Goal: Find specific page/section: Find specific page/section

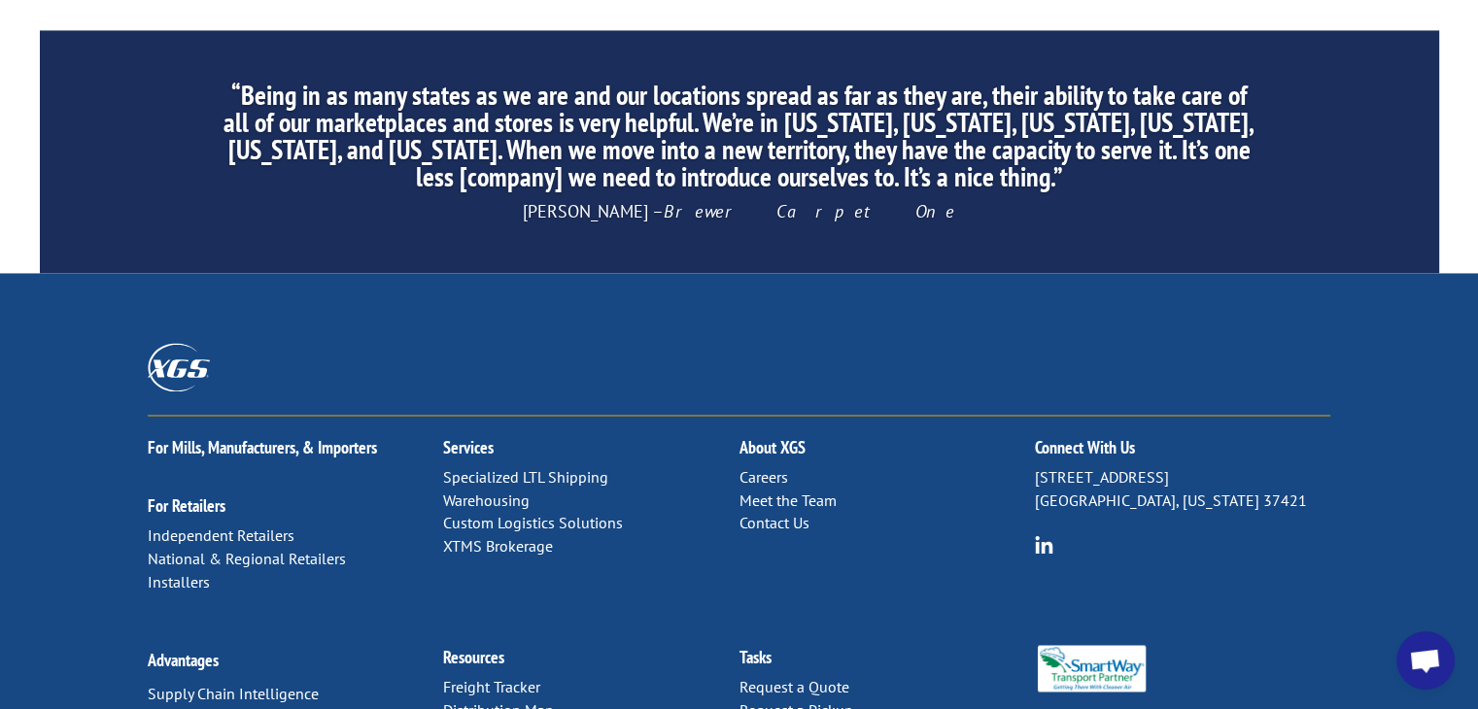
scroll to position [3122, 0]
click at [486, 700] on link "Distribution Map" at bounding box center [498, 709] width 111 height 19
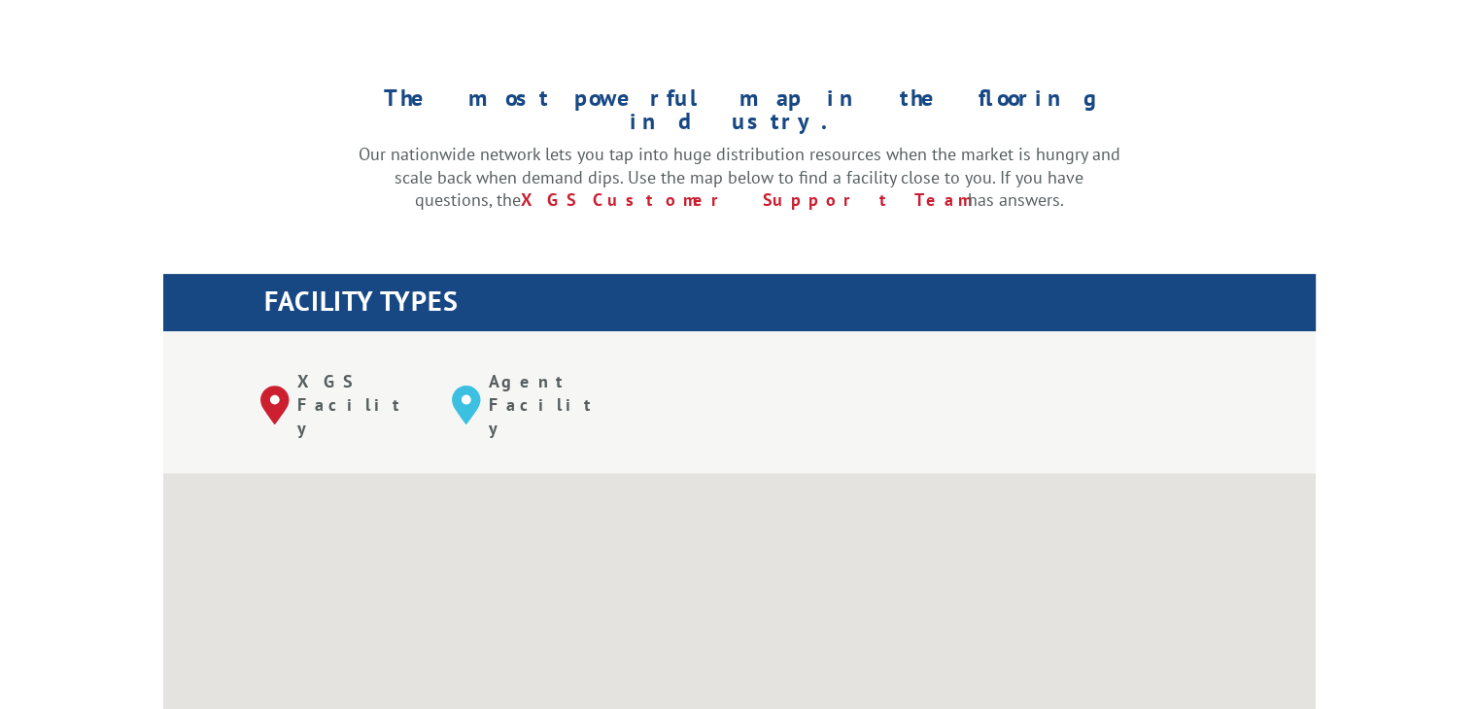
scroll to position [1111, 0]
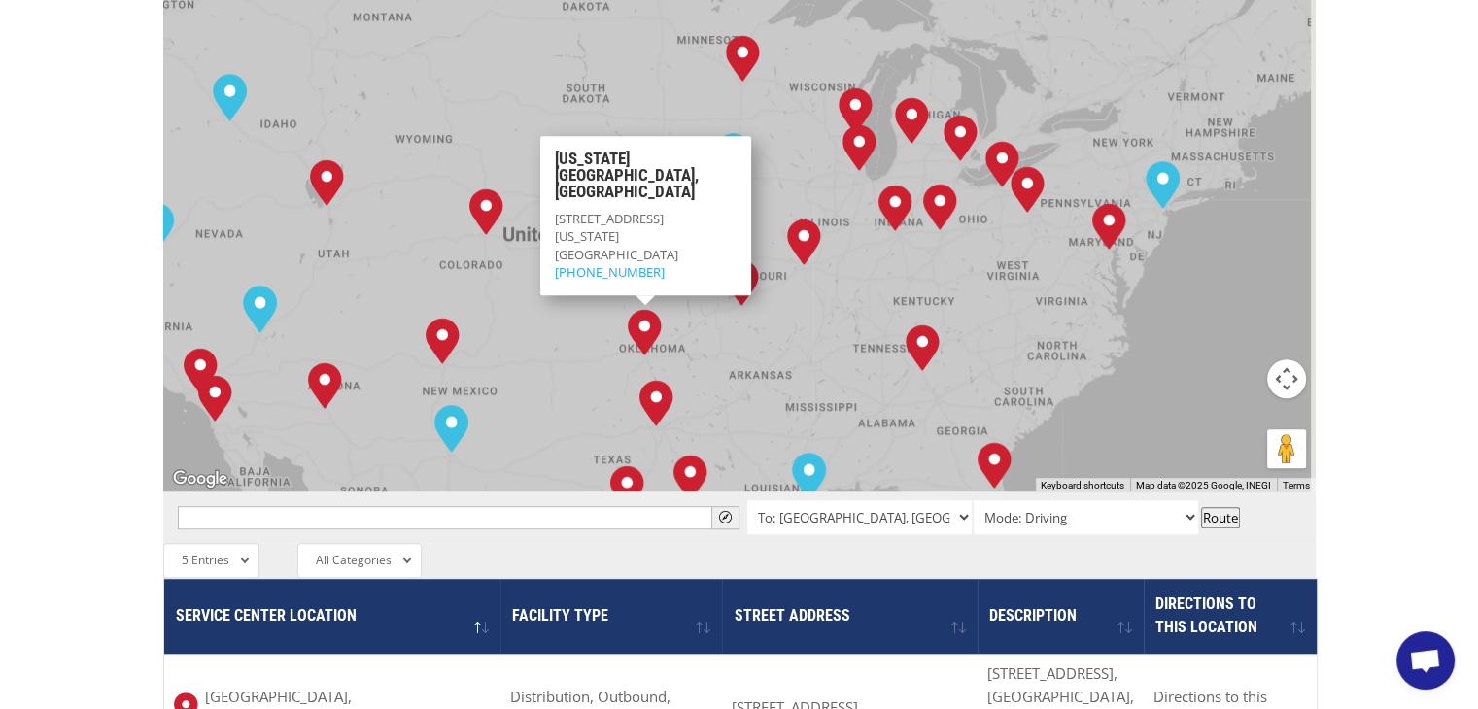
drag, startPoint x: 753, startPoint y: 135, endPoint x: 634, endPoint y: 266, distance: 177.5
click at [634, 266] on div "Albuquerque, NM Baltimore, MD Boise, ID Chicago, IL Chino, CA Cleveland, OH Dal…" at bounding box center [739, 172] width 1153 height 640
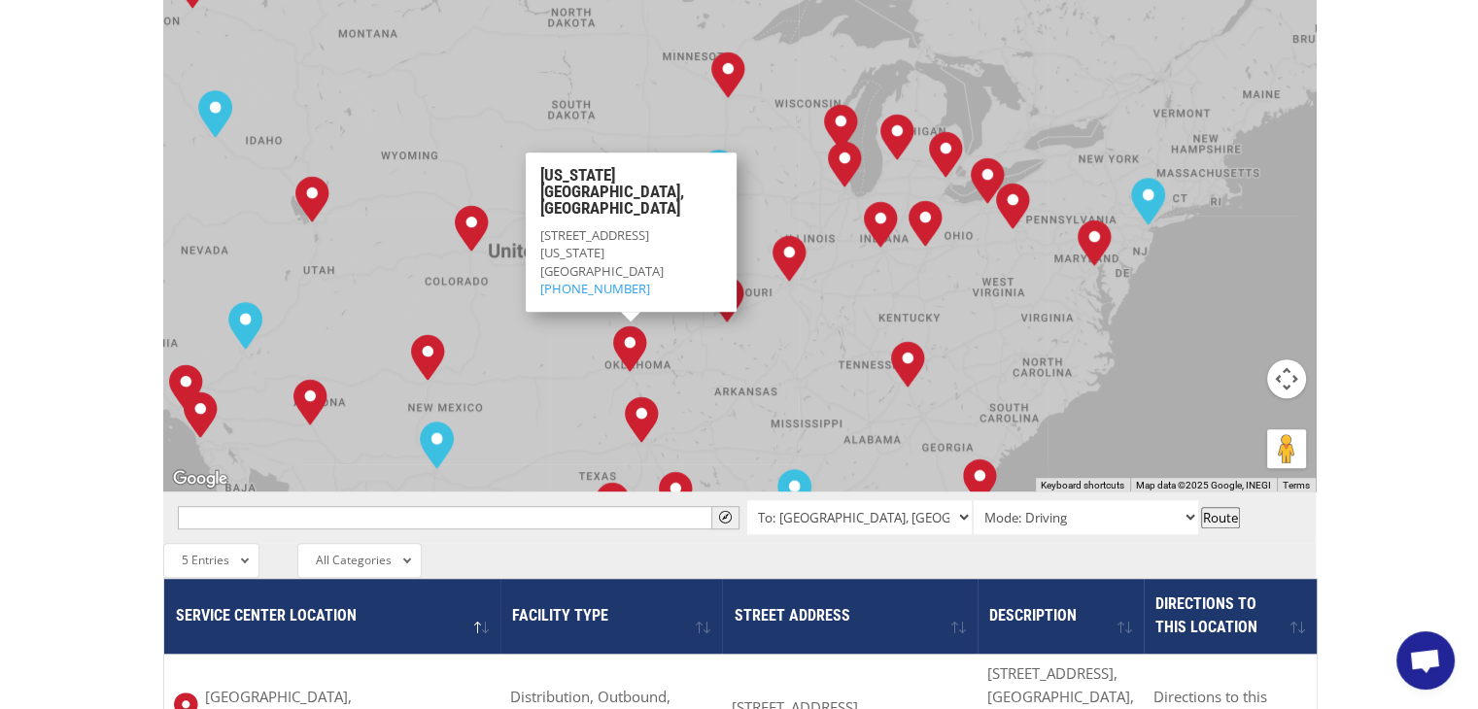
click at [495, 186] on div "Albuquerque, NM Baltimore, MD Boise, ID Chicago, IL Chino, CA Cleveland, OH Dal…" at bounding box center [739, 172] width 1153 height 640
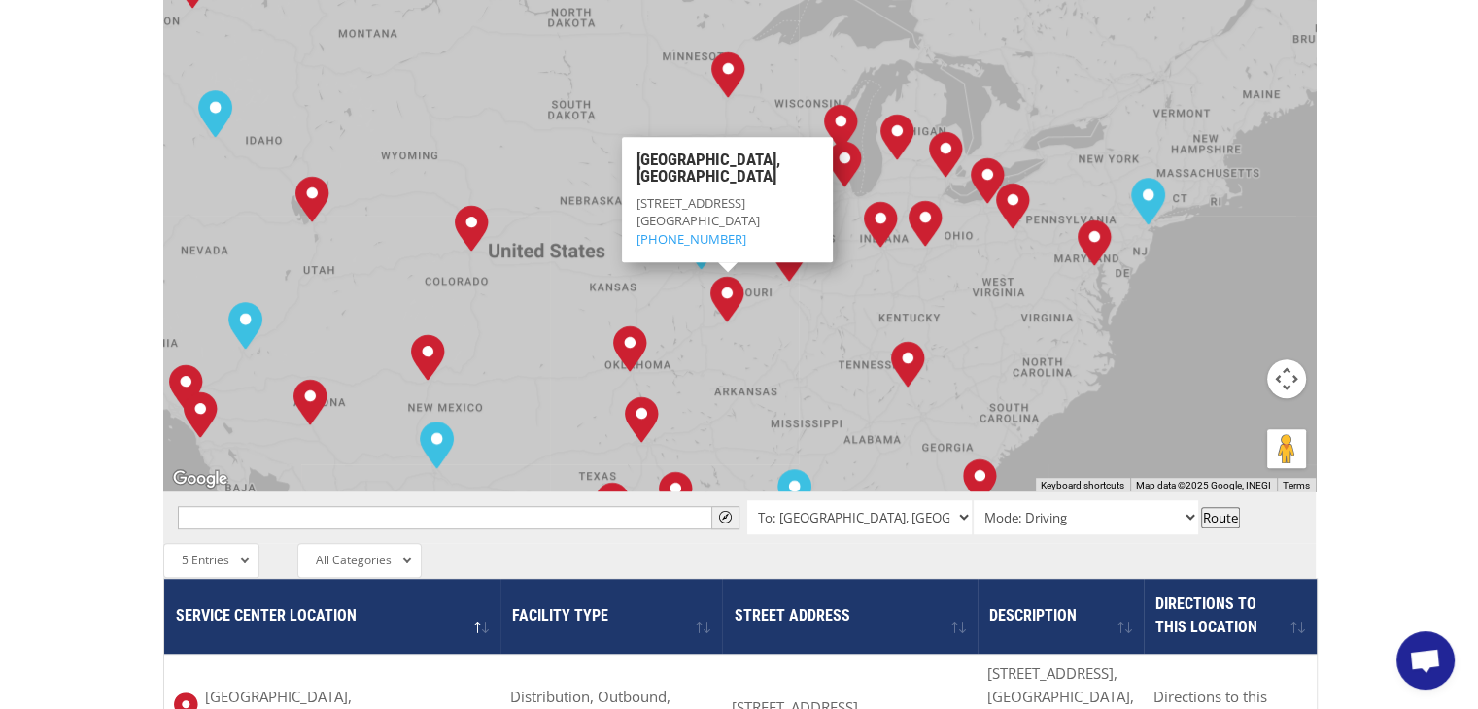
click at [594, 97] on div "Albuquerque, NM Baltimore, MD Boise, ID Chicago, IL Chino, CA Cleveland, OH Dal…" at bounding box center [739, 172] width 1153 height 640
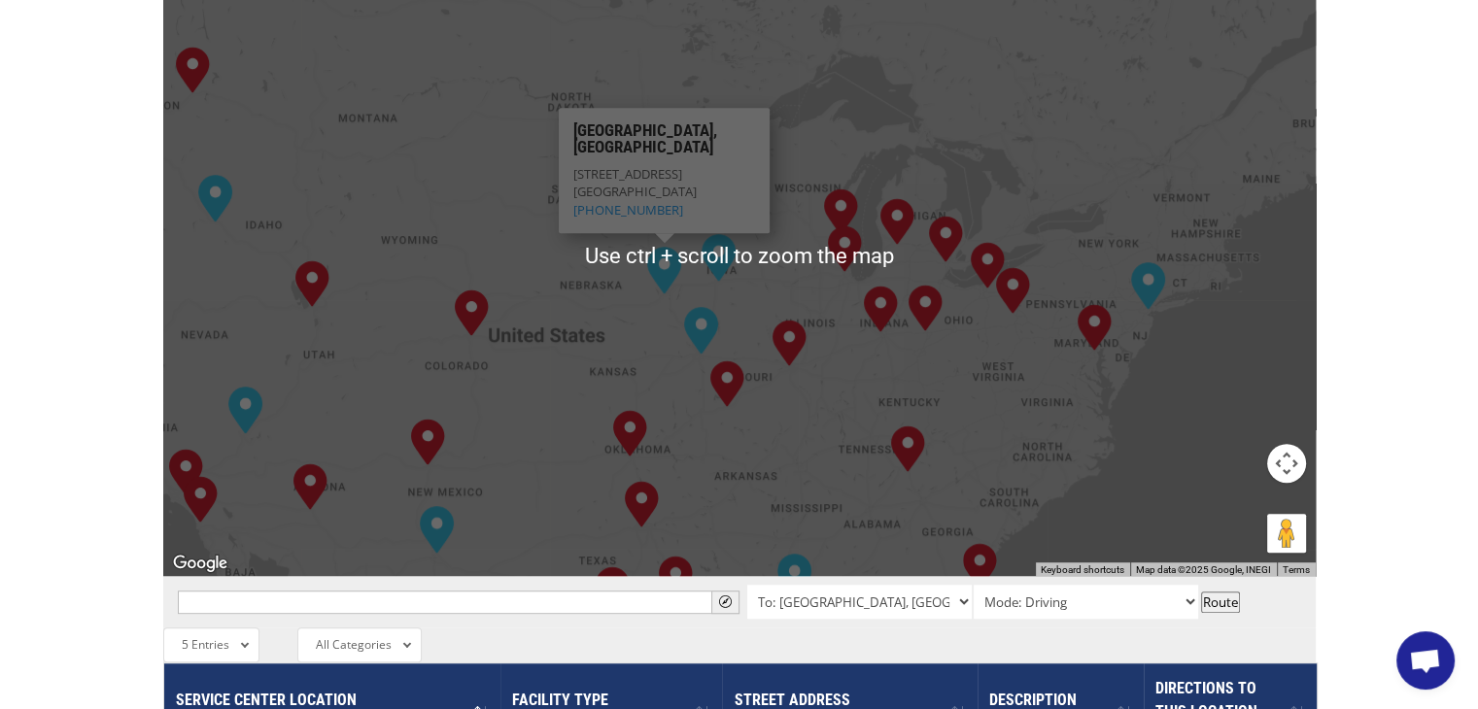
scroll to position [1014, 0]
